Goal: Check status: Check status

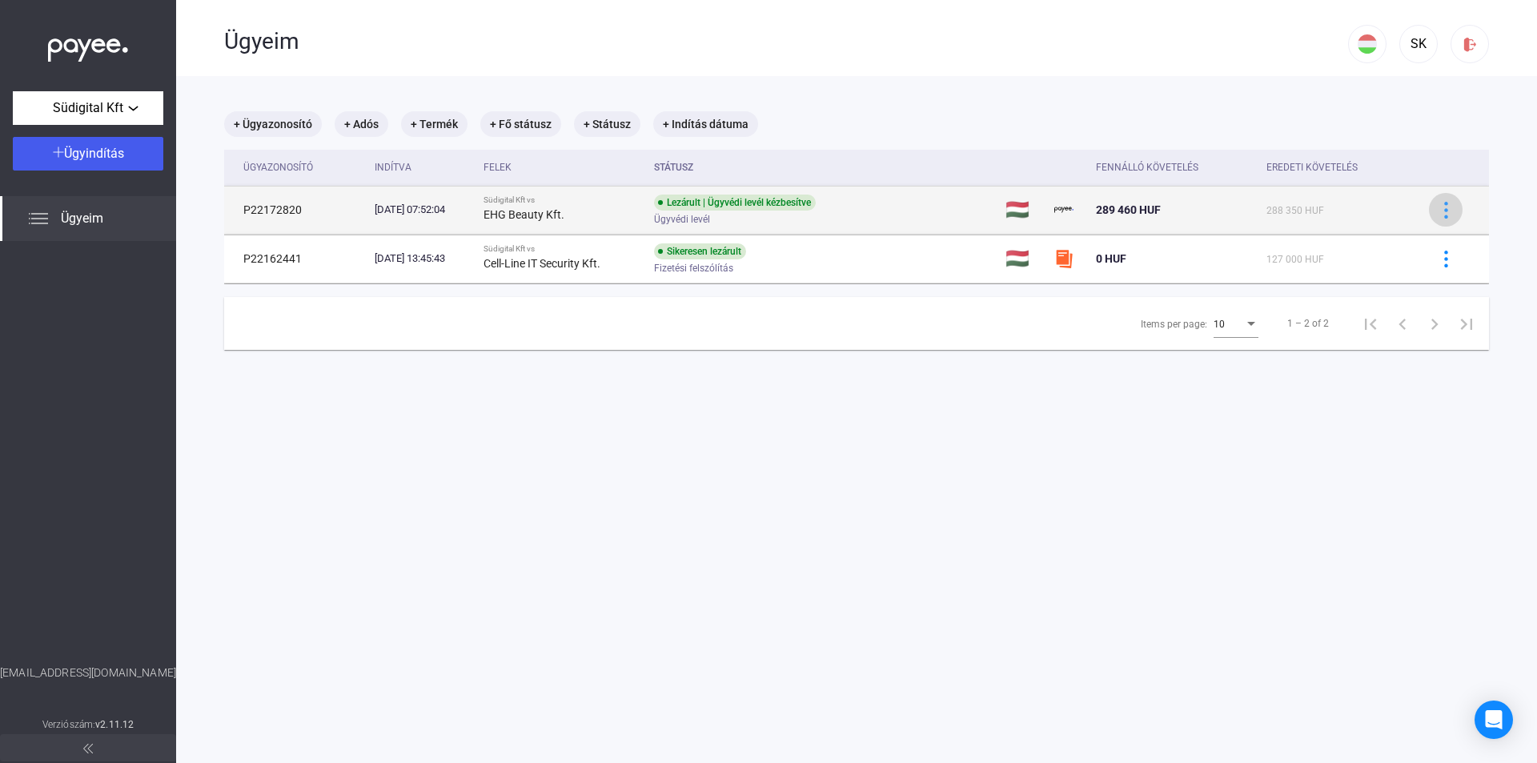
click at [1433, 221] on button at bounding box center [1446, 210] width 34 height 34
click at [1433, 221] on div at bounding box center [768, 381] width 1537 height 763
click at [401, 200] on td "[DATE] 07:52:04" at bounding box center [422, 210] width 109 height 48
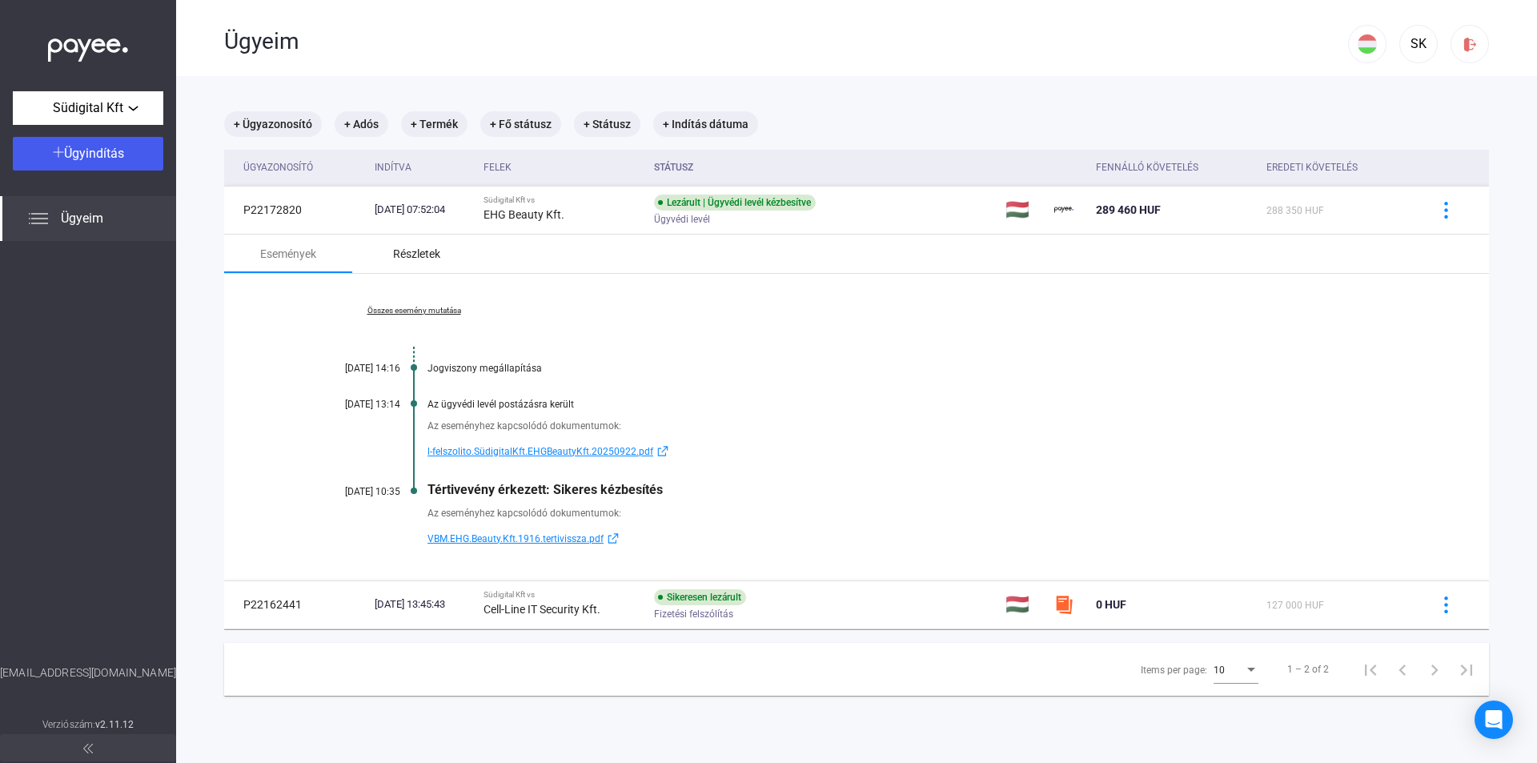
click at [431, 248] on div "Részletek" at bounding box center [416, 253] width 47 height 19
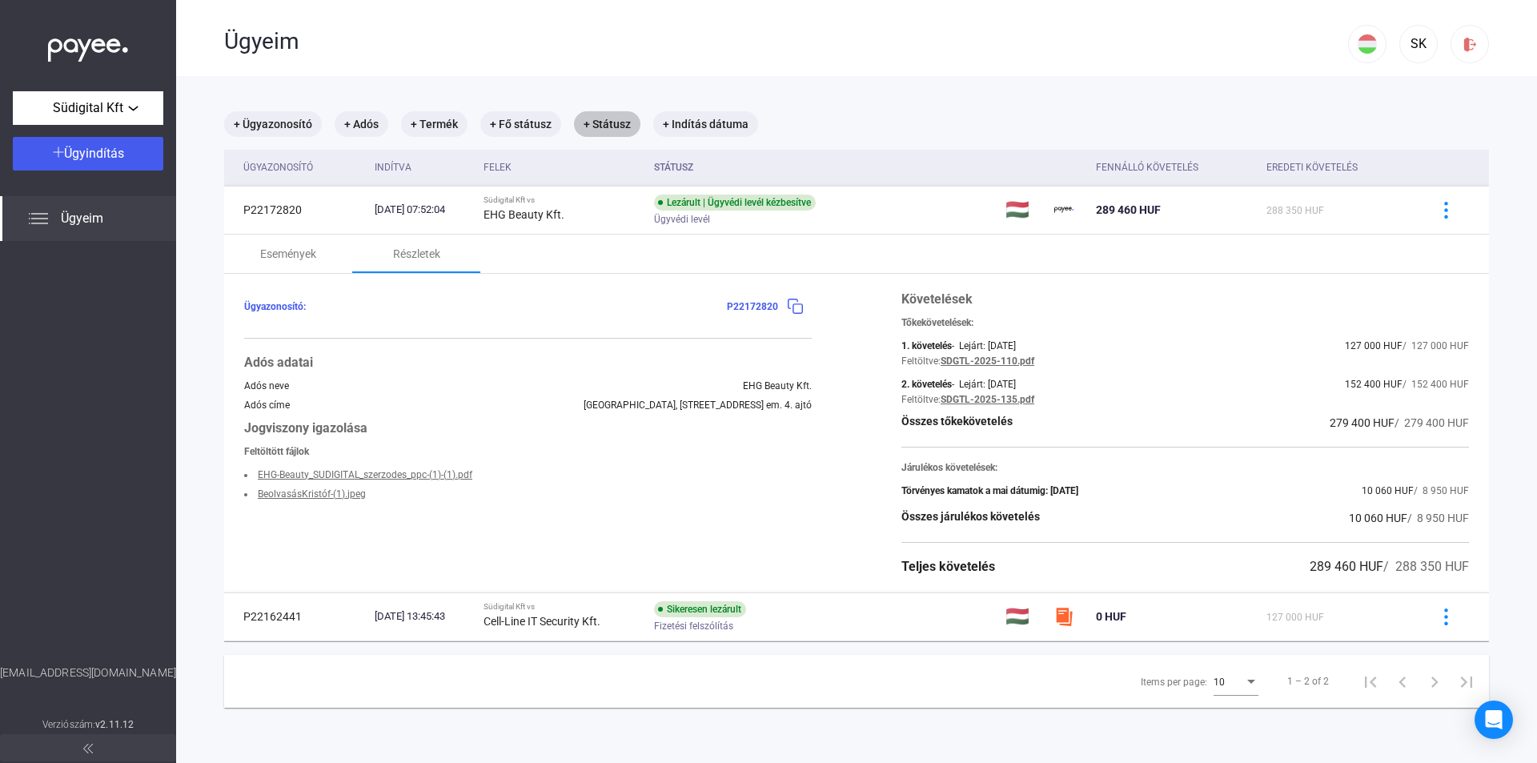
click at [606, 116] on mat-chip "+ Státusz" at bounding box center [607, 124] width 66 height 26
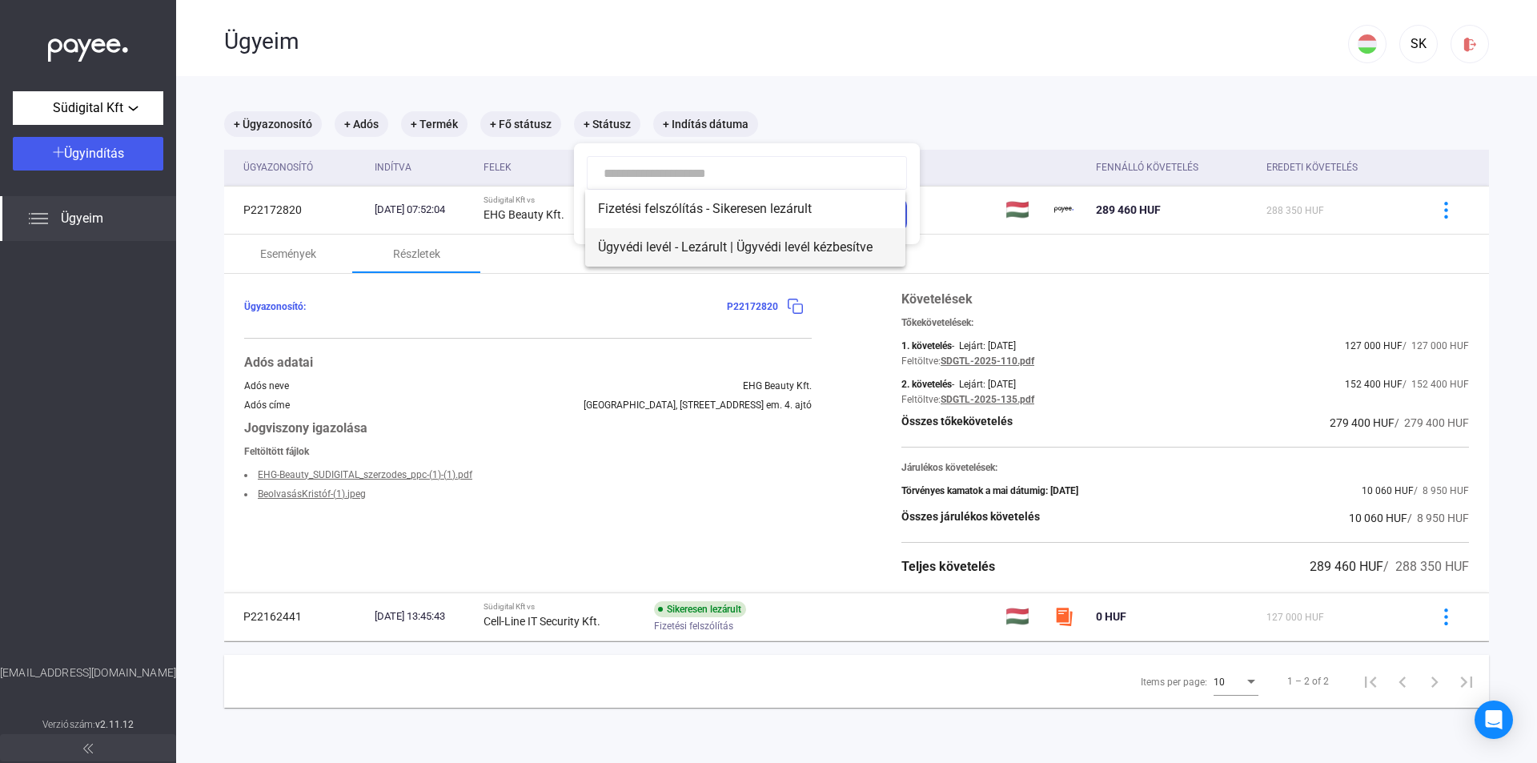
click at [713, 247] on span "Ügyvédi levél - Lezárult | Ügyvédi levél kézbesítve" at bounding box center [745, 247] width 295 height 19
type input "**********"
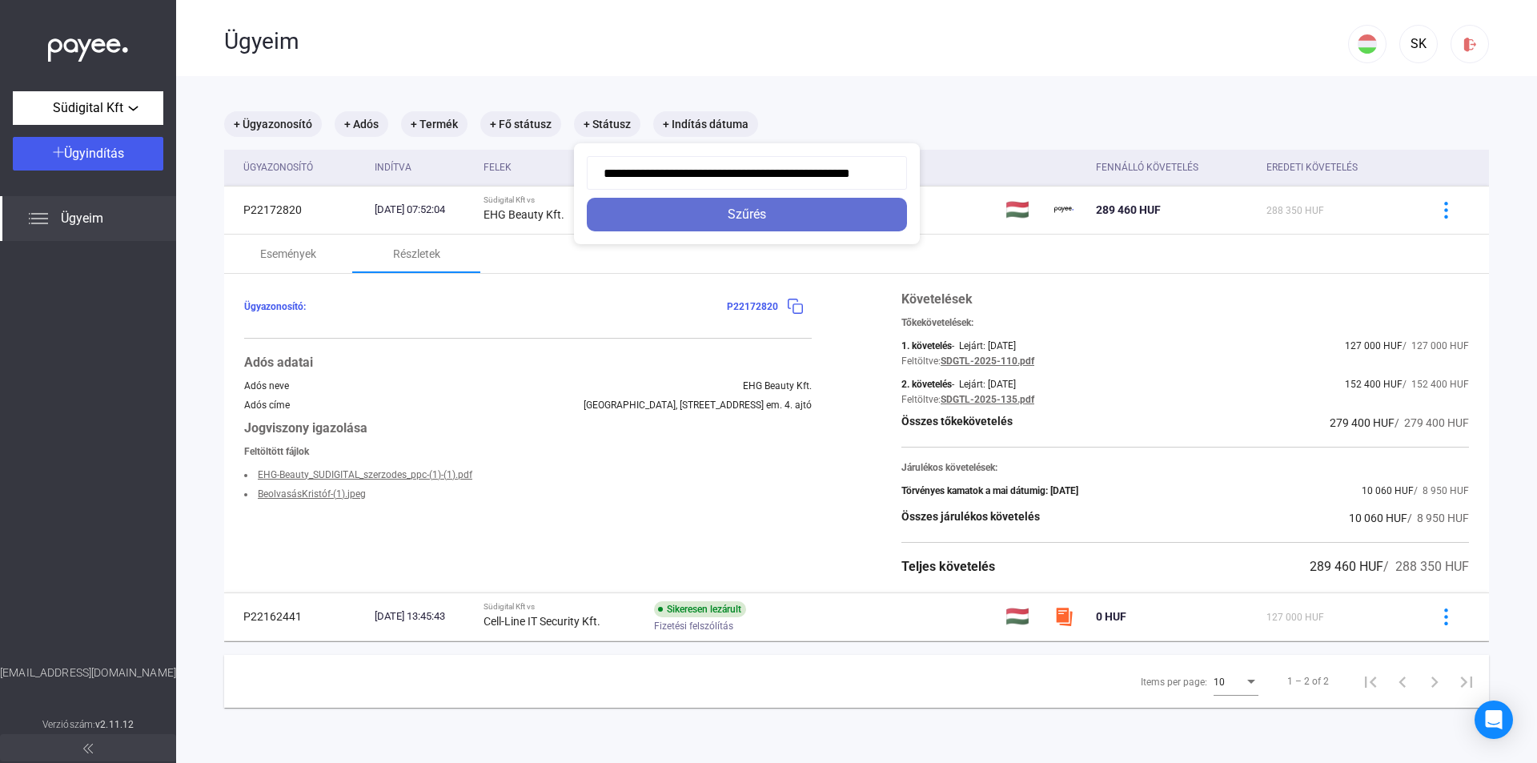
click at [727, 216] on div "Szűrés" at bounding box center [746, 214] width 311 height 19
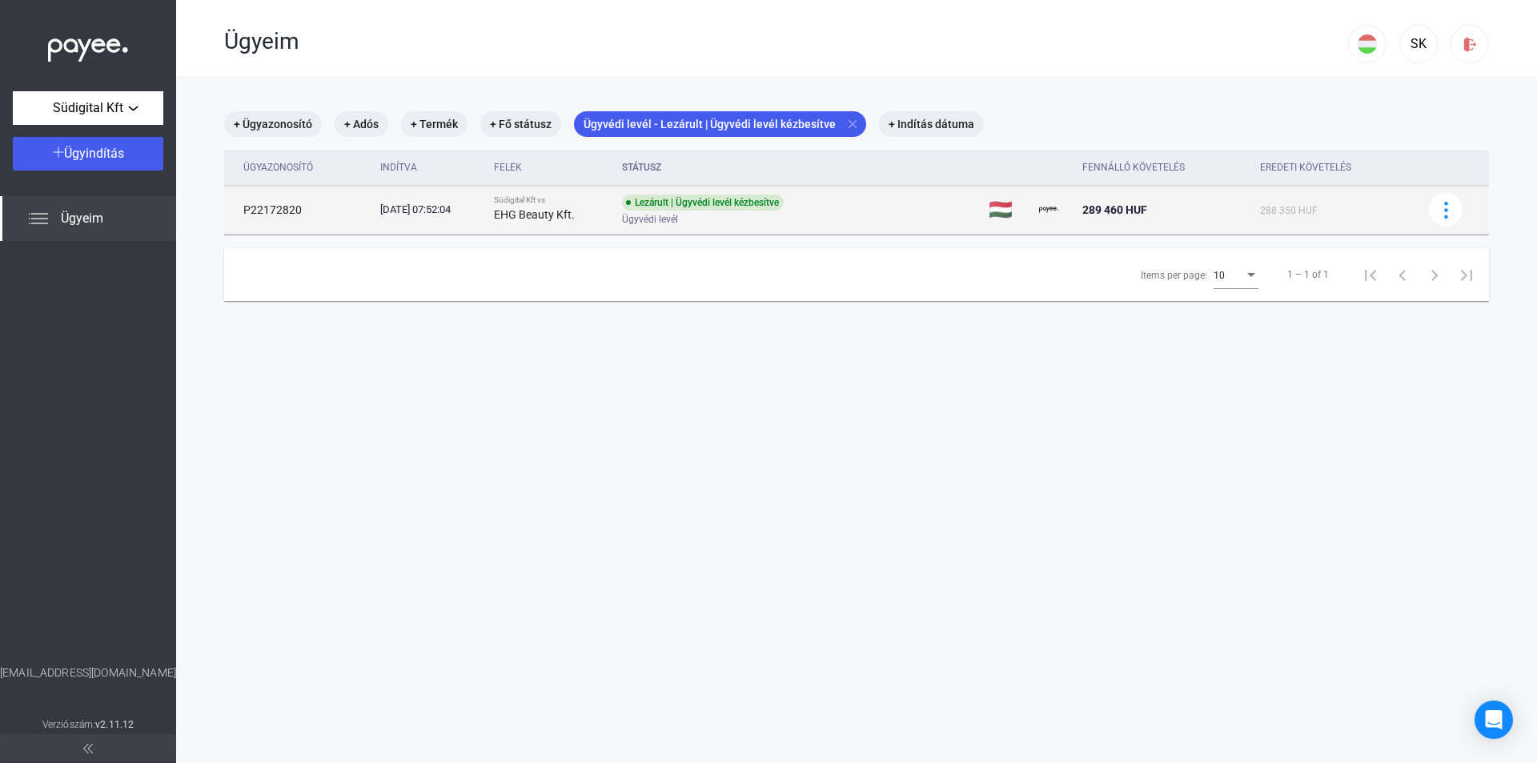
click at [291, 215] on td "P22172820" at bounding box center [299, 210] width 150 height 48
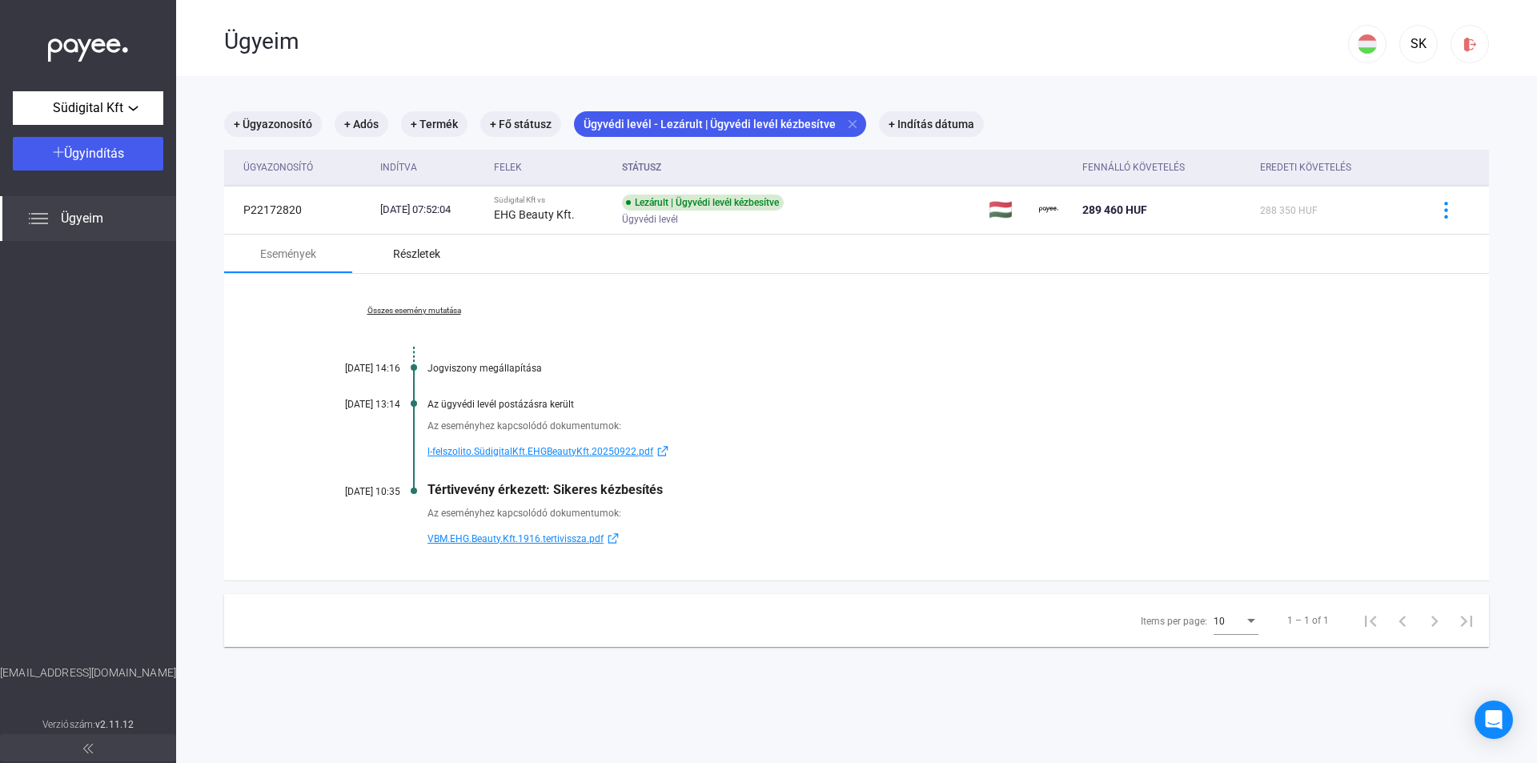
click at [417, 252] on div "Részletek" at bounding box center [416, 253] width 47 height 19
